Goal: Share content

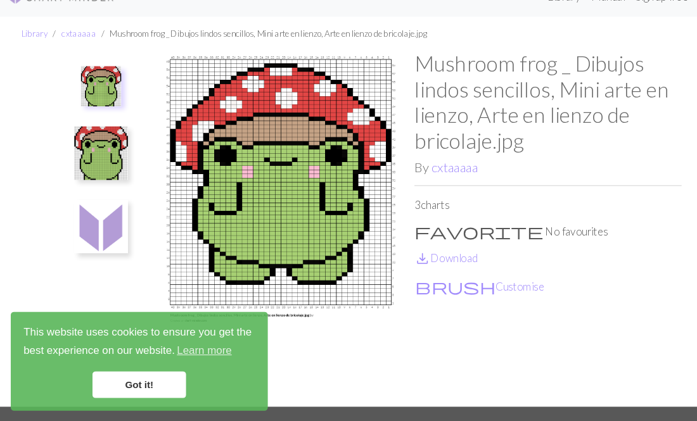
click at [101, 160] on div "Mushroom frog _ Dibujos lindos sencillos, Mini arte en lienzo, Arte en lienzo d…" at bounding box center [348, 238] width 608 height 337
click at [101, 160] on img at bounding box center [95, 167] width 51 height 51
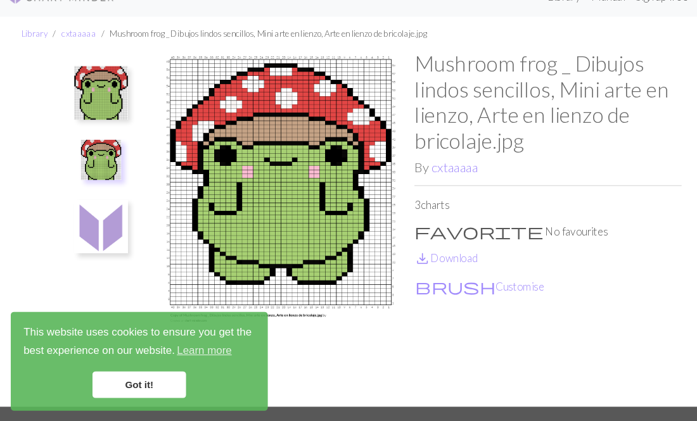
click at [84, 174] on div "Mushroom frog _ Dibujos lindos sencillos, Mini arte en lienzo, Arte en lienzo d…" at bounding box center [348, 238] width 608 height 337
click at [84, 174] on img at bounding box center [96, 174] width 38 height 38
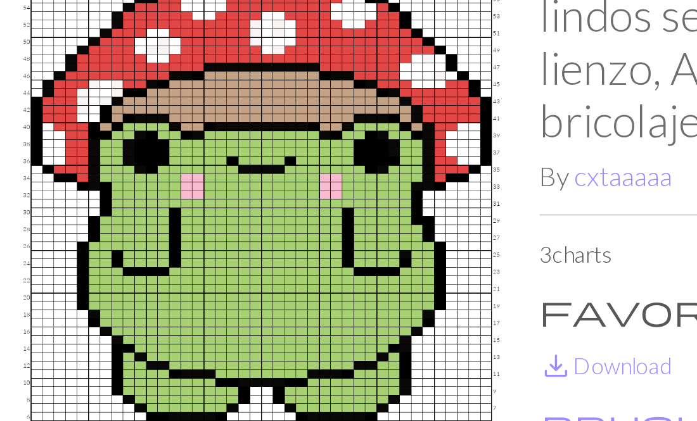
click at [244, 172] on img at bounding box center [265, 236] width 253 height 337
